Goal: Find specific page/section: Find specific page/section

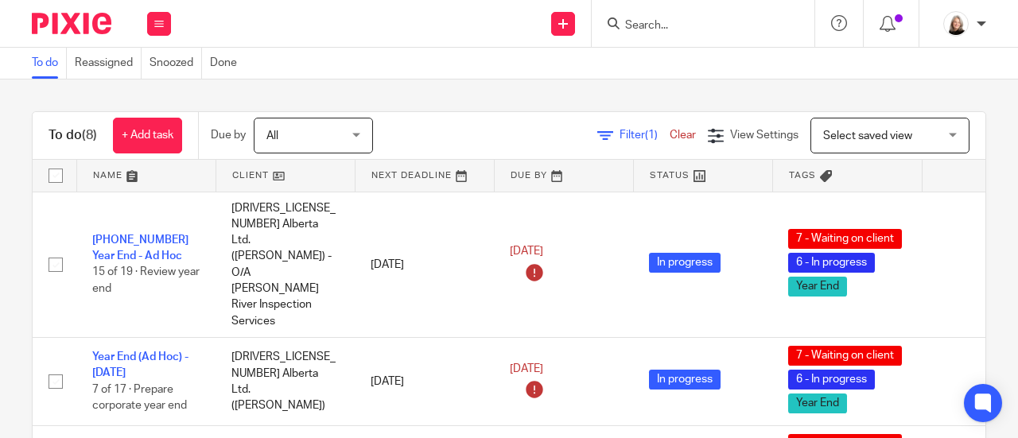
click at [643, 31] on input "Search" at bounding box center [694, 26] width 143 height 14
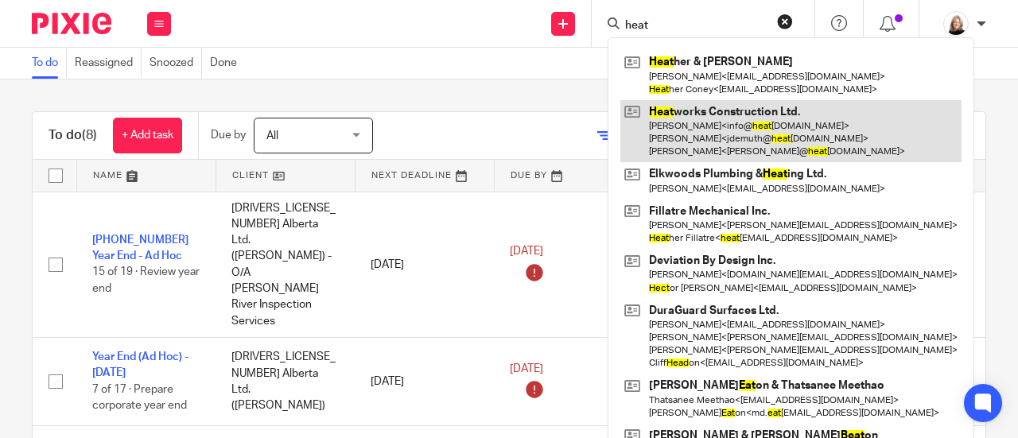
type input "heat"
click at [709, 129] on link at bounding box center [790, 131] width 341 height 63
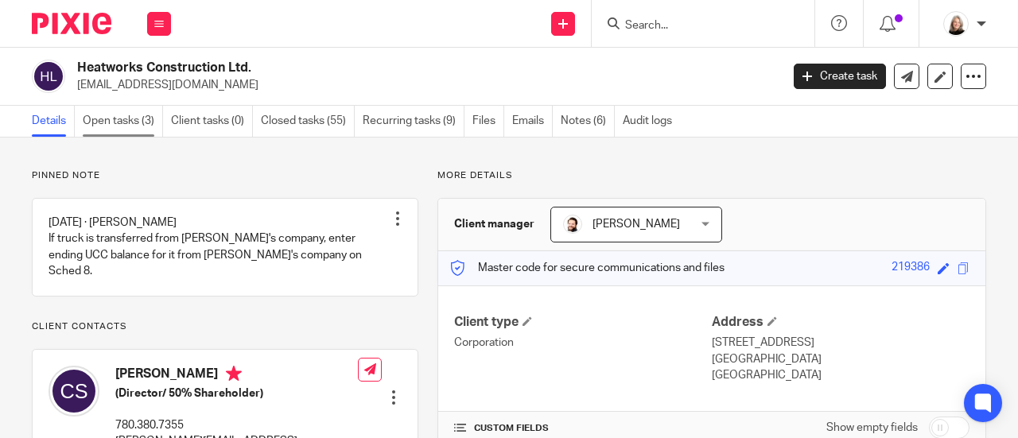
click at [144, 126] on link "Open tasks (3)" at bounding box center [123, 121] width 80 height 31
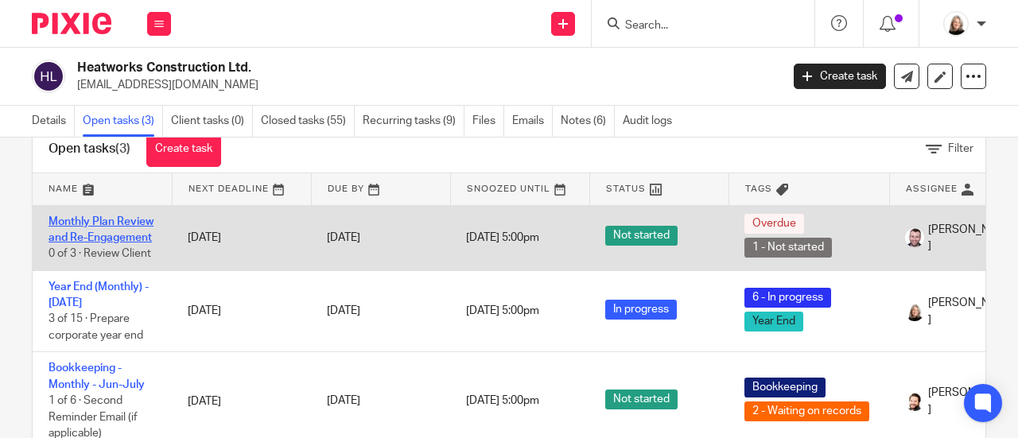
scroll to position [96, 0]
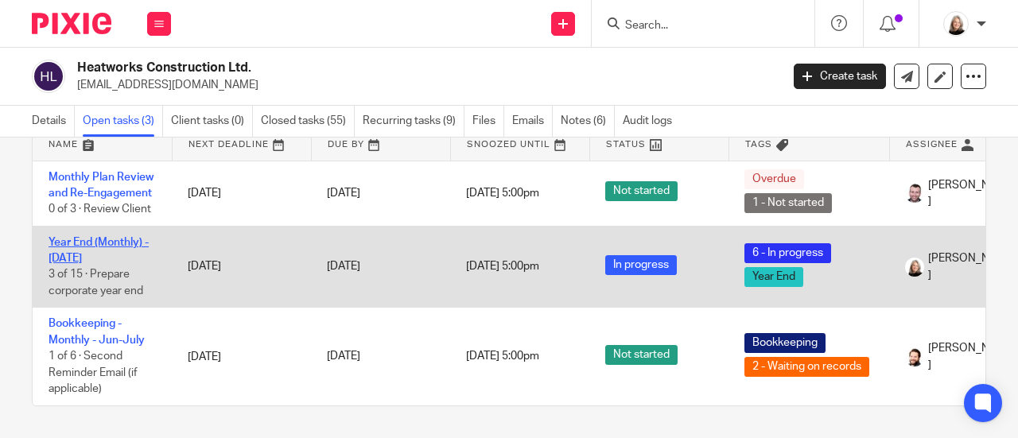
click at [73, 237] on link "Year End (Monthly) - [DATE]" at bounding box center [98, 250] width 100 height 27
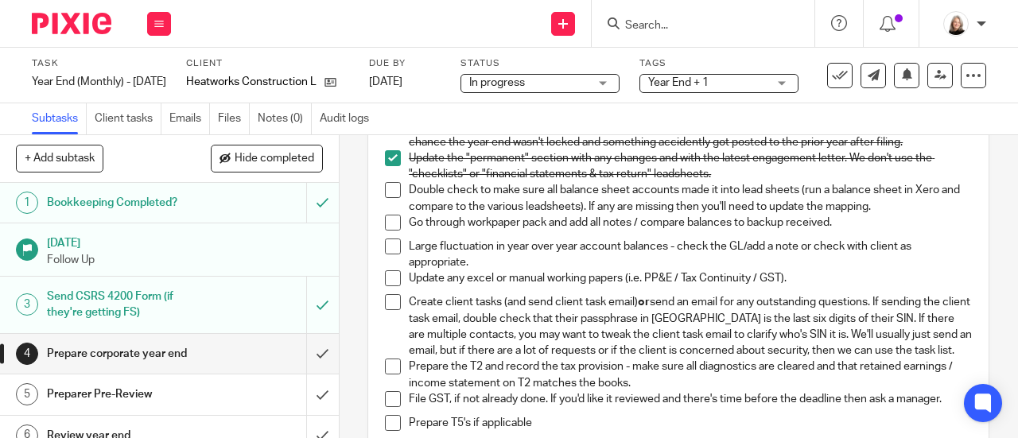
scroll to position [238, 0]
